Goal: Task Accomplishment & Management: Complete application form

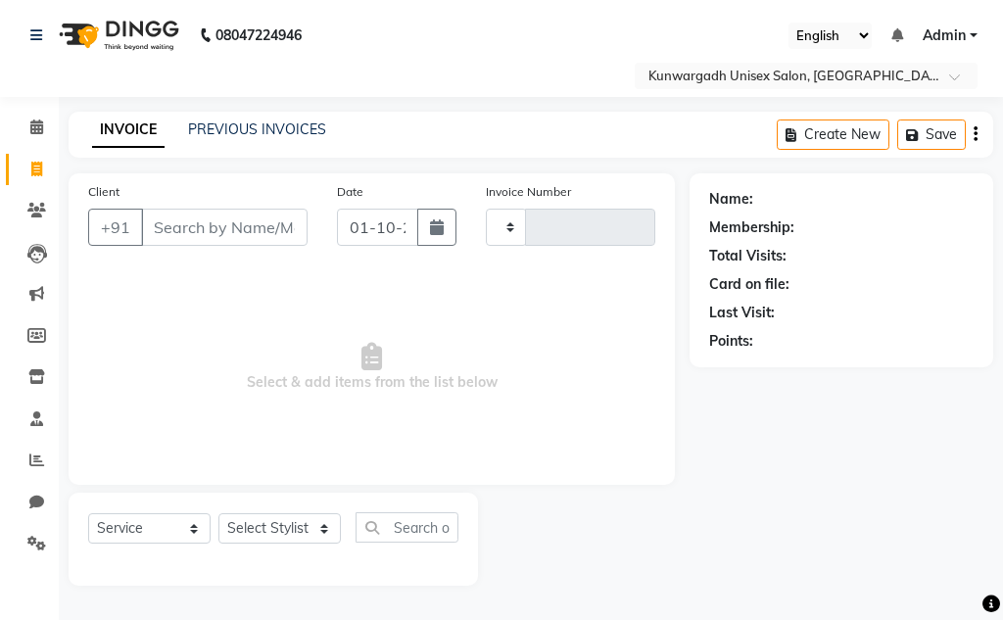
select select "service"
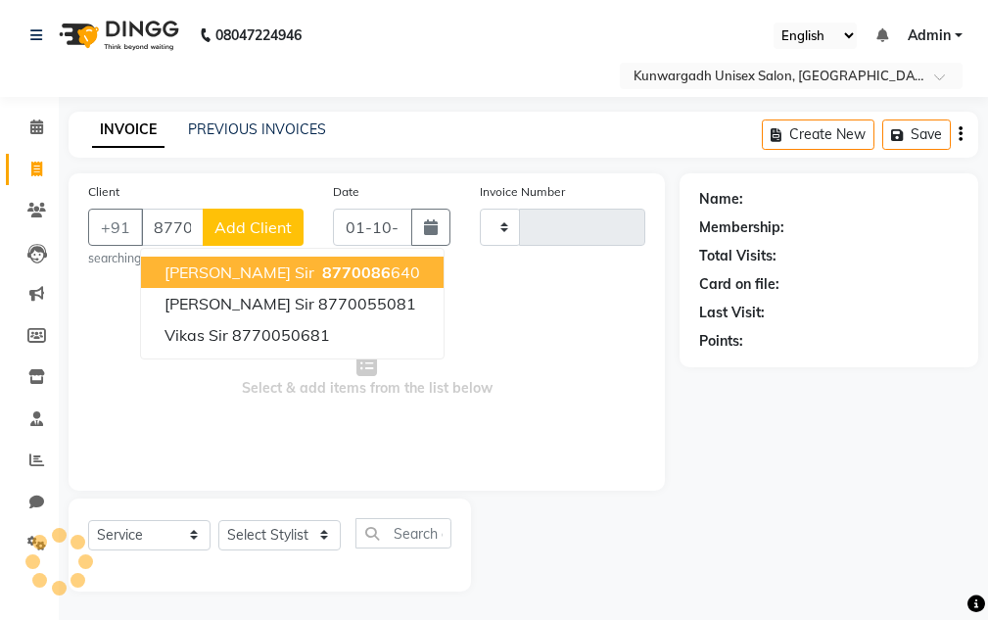
click at [322, 271] on span "8770086" at bounding box center [356, 272] width 69 height 20
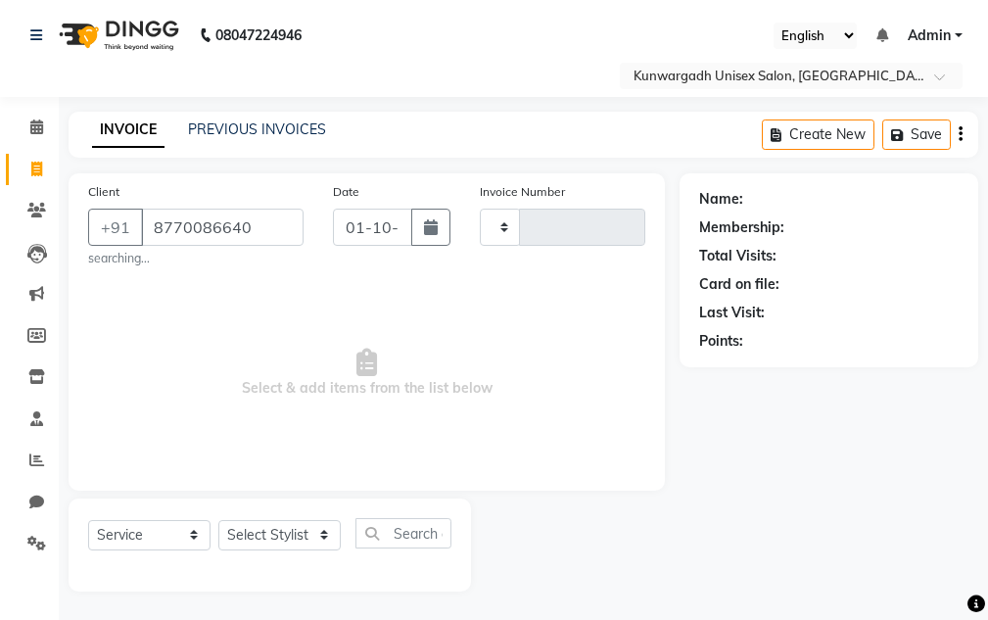
type input "8770086640"
drag, startPoint x: 299, startPoint y: 552, endPoint x: 300, endPoint y: 541, distance: 11.8
click at [299, 548] on div "Select Service Product Membership Package Voucher Prepaid Gift Card Select Styl…" at bounding box center [269, 541] width 363 height 46
click at [302, 532] on select "Select Stylist" at bounding box center [279, 535] width 122 height 30
click at [284, 525] on select "Select Stylist" at bounding box center [279, 535] width 122 height 30
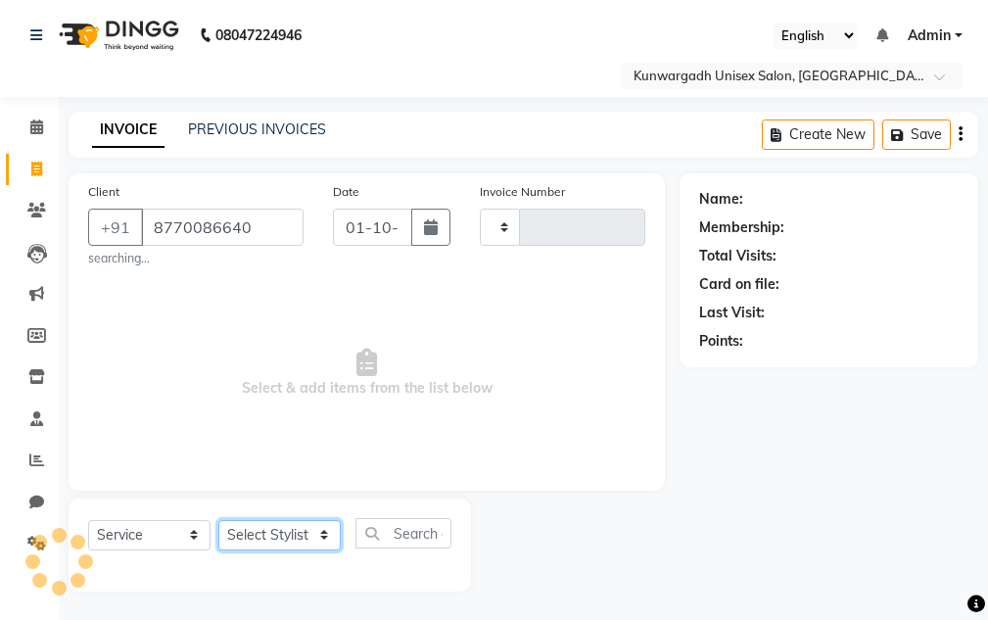
click at [284, 527] on select "Select Stylist" at bounding box center [279, 535] width 122 height 30
click at [288, 528] on select "Select Stylist" at bounding box center [279, 535] width 122 height 30
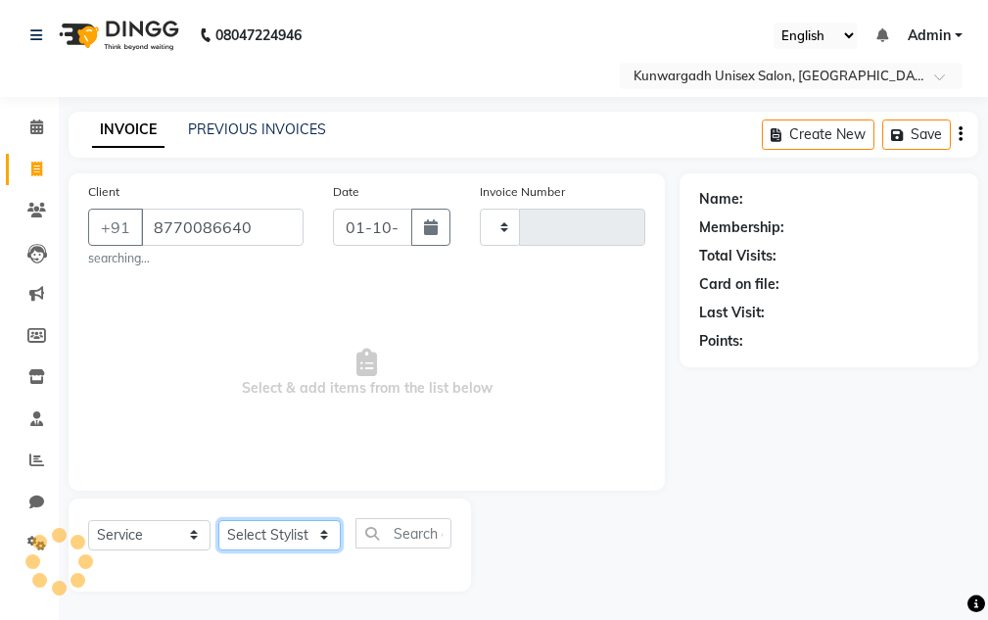
click at [292, 527] on select "Select Stylist" at bounding box center [279, 535] width 122 height 30
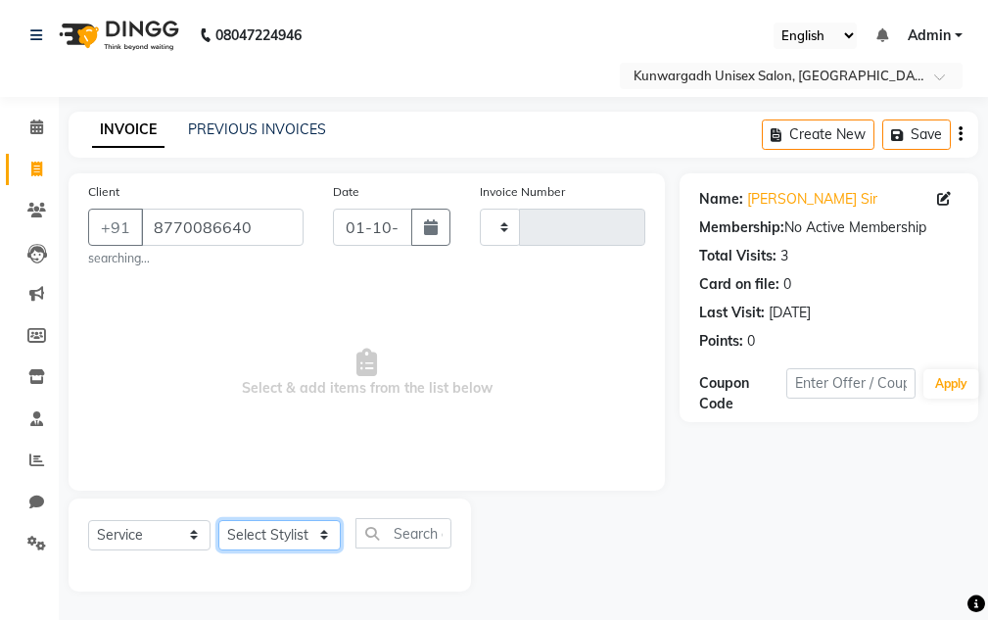
drag, startPoint x: 257, startPoint y: 547, endPoint x: 263, endPoint y: 530, distance: 18.0
click at [258, 546] on select "Select Stylist" at bounding box center [279, 535] width 122 height 30
drag, startPoint x: 274, startPoint y: 511, endPoint x: 274, endPoint y: 522, distance: 10.8
click at [274, 516] on div "Select Service Product Membership Package Voucher Prepaid Gift Card Select Styl…" at bounding box center [270, 545] width 403 height 93
click at [274, 528] on select "Select Stylist" at bounding box center [279, 535] width 122 height 30
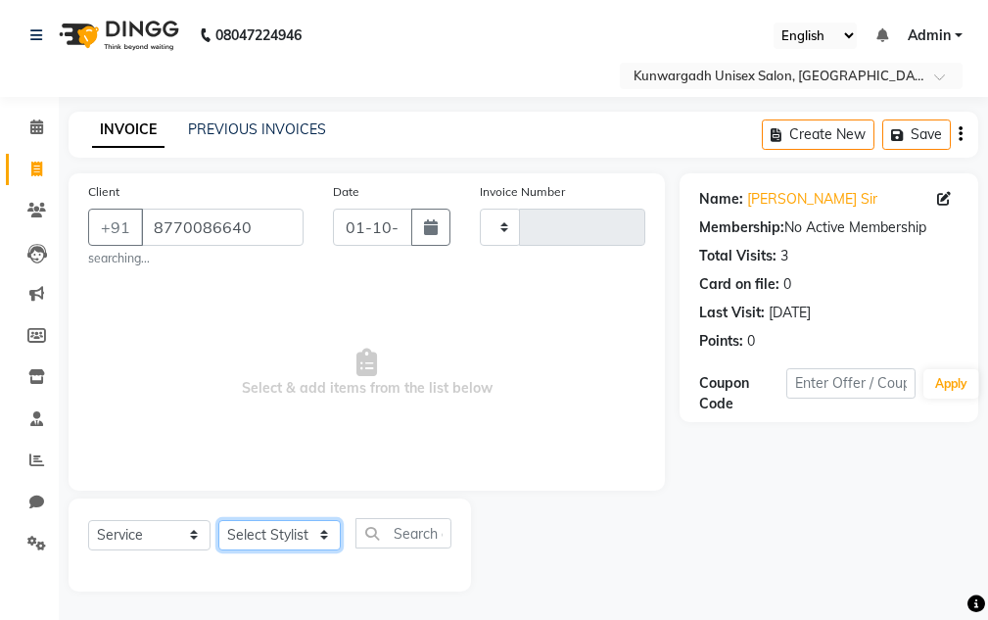
click at [274, 528] on select "Select Stylist" at bounding box center [279, 535] width 122 height 30
drag, startPoint x: 140, startPoint y: 215, endPoint x: 193, endPoint y: 233, distance: 55.8
click at [252, 212] on div "[PHONE_NUMBER]" at bounding box center [195, 227] width 215 height 37
drag, startPoint x: 159, startPoint y: 231, endPoint x: 254, endPoint y: 215, distance: 96.3
click at [254, 215] on input "8770086640" at bounding box center [222, 227] width 163 height 37
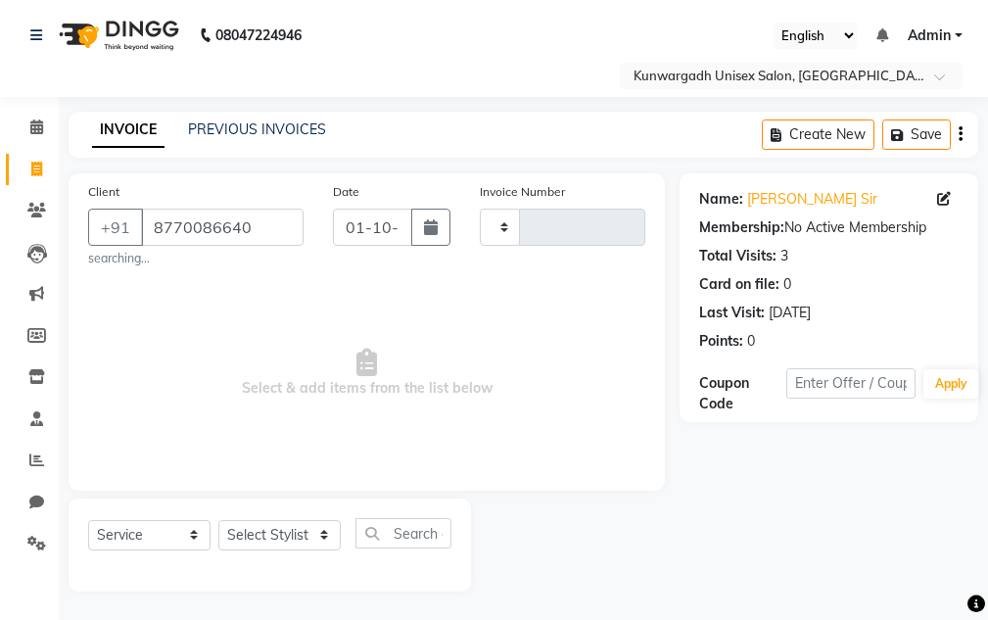
click at [359, 386] on span "Select & add items from the list below" at bounding box center [366, 373] width 557 height 196
click at [310, 536] on select "Select Stylist" at bounding box center [279, 535] width 122 height 30
click at [296, 533] on select "Select Stylist" at bounding box center [279, 535] width 122 height 30
